Goal: Information Seeking & Learning: Learn about a topic

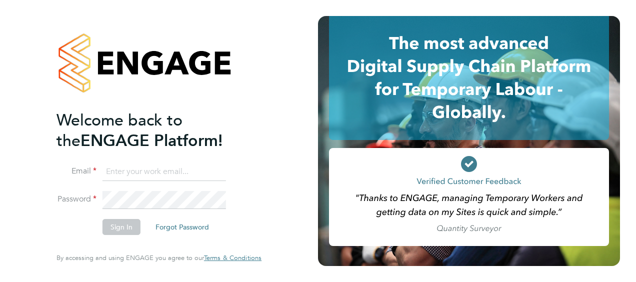
type input "[EMAIL_ADDRESS][DOMAIN_NAME]"
click at [129, 233] on button "Sign In" at bounding box center [122, 227] width 38 height 16
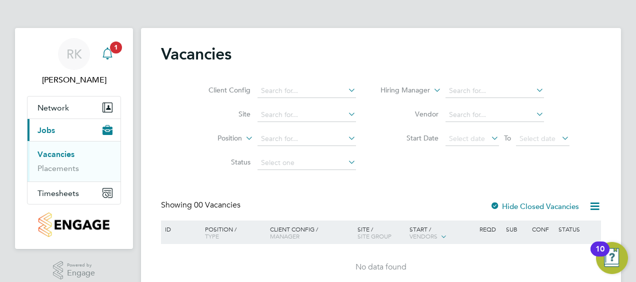
click at [113, 58] on icon "Main navigation" at bounding box center [108, 54] width 12 height 12
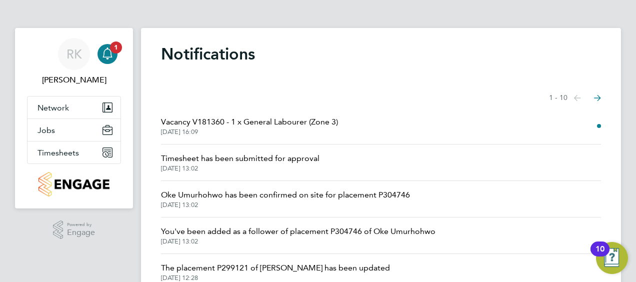
click at [270, 122] on span "Vacancy V181360 - 1 x General Labourer (Zone 3)" at bounding box center [249, 122] width 177 height 12
